Goal: Navigation & Orientation: Go to known website

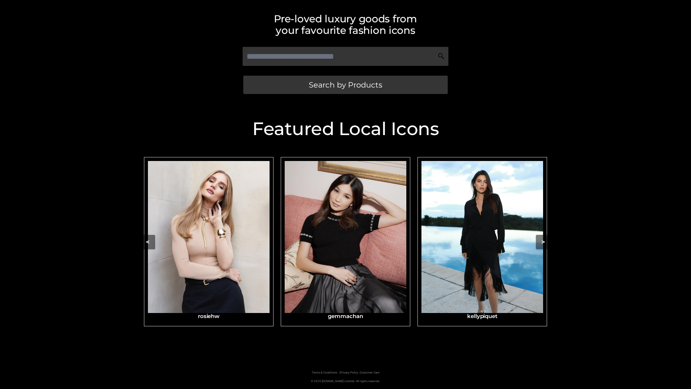
scroll to position [153, 0]
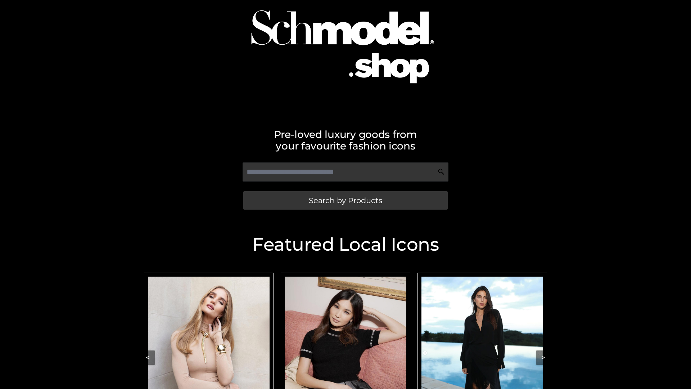
scroll to position [74, 0]
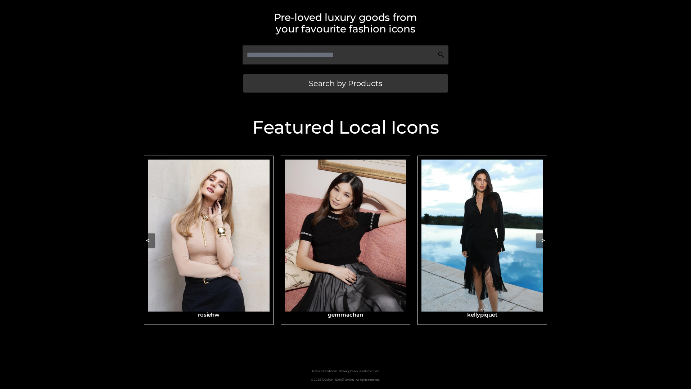
scroll to position [153, 0]
